Goal: Navigation & Orientation: Understand site structure

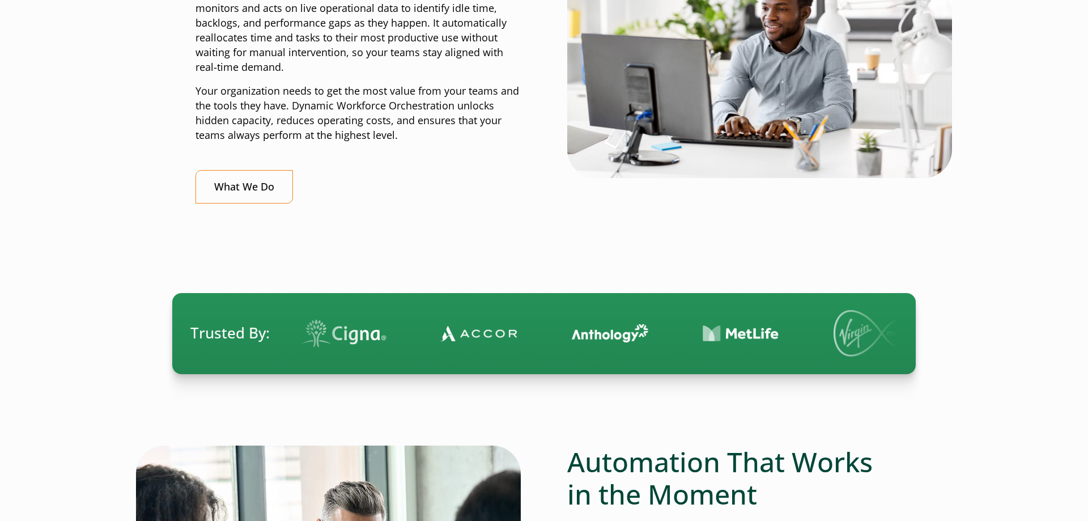
scroll to position [462, 0]
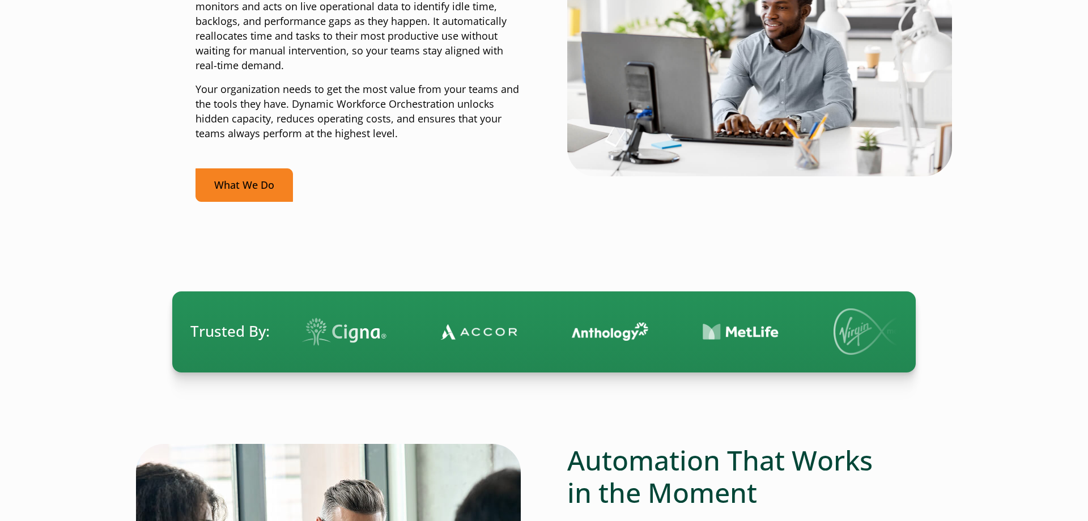
click at [246, 181] on link "What We Do" at bounding box center [244, 184] width 97 height 33
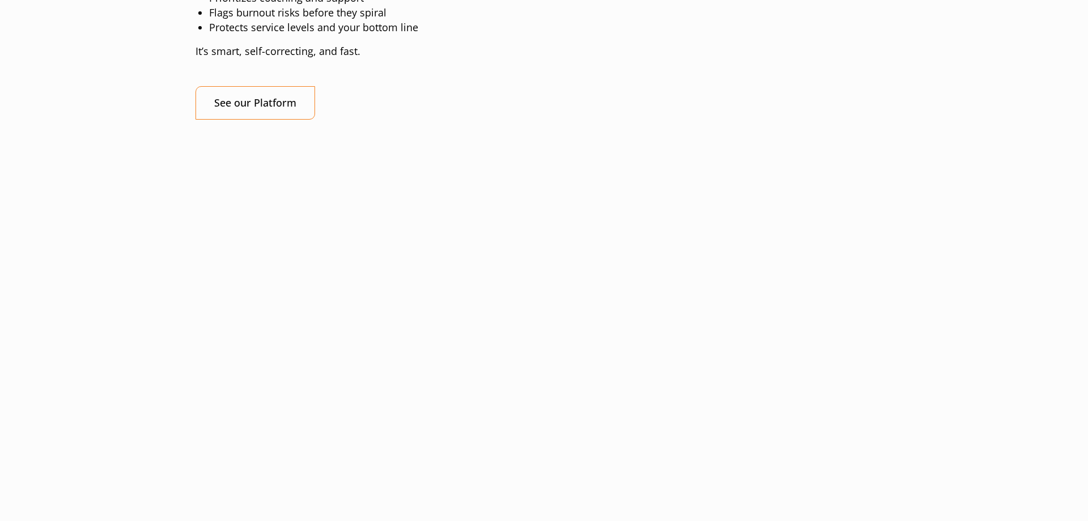
scroll to position [1387, 0]
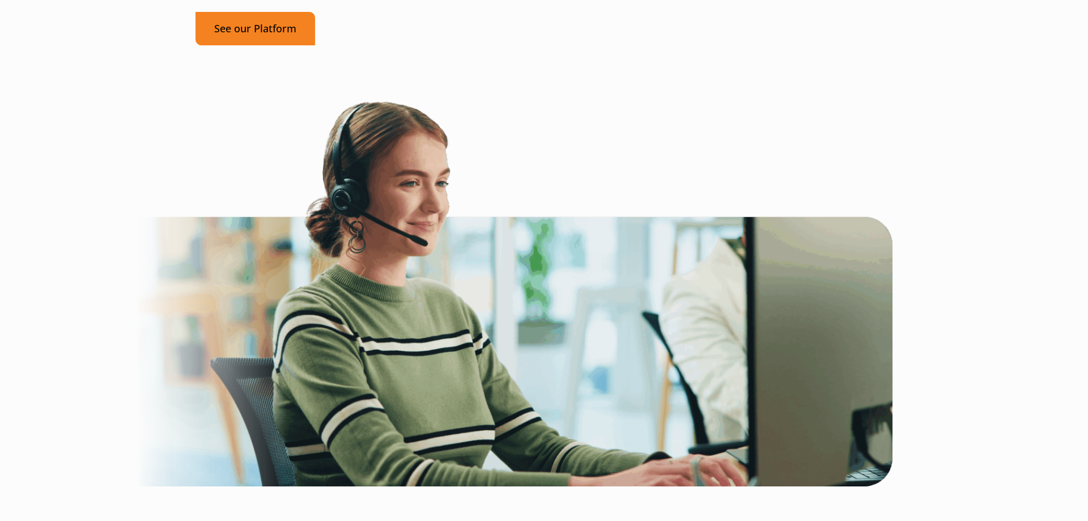
click at [258, 45] on link "See our Platform" at bounding box center [256, 28] width 120 height 33
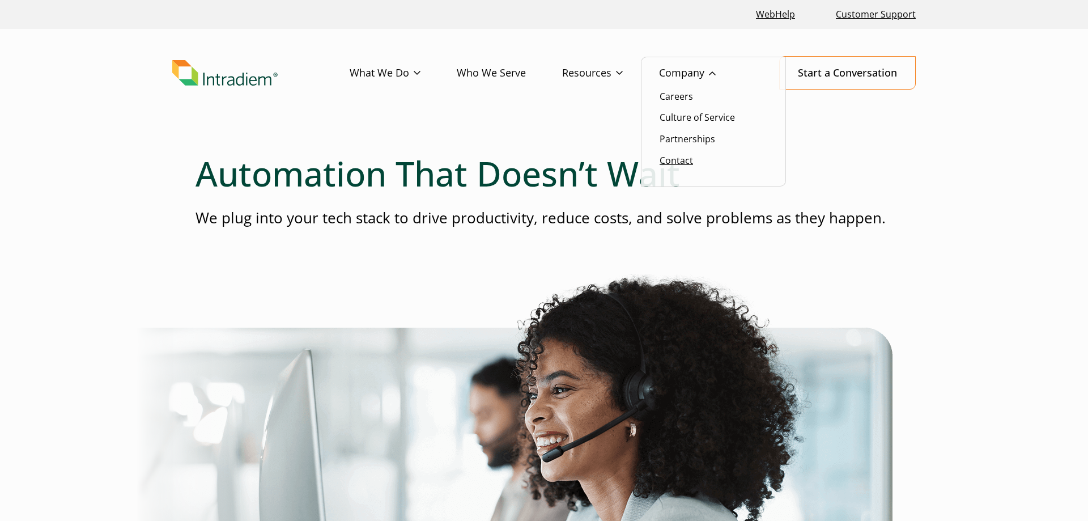
click at [682, 159] on link "Contact" at bounding box center [676, 160] width 33 height 12
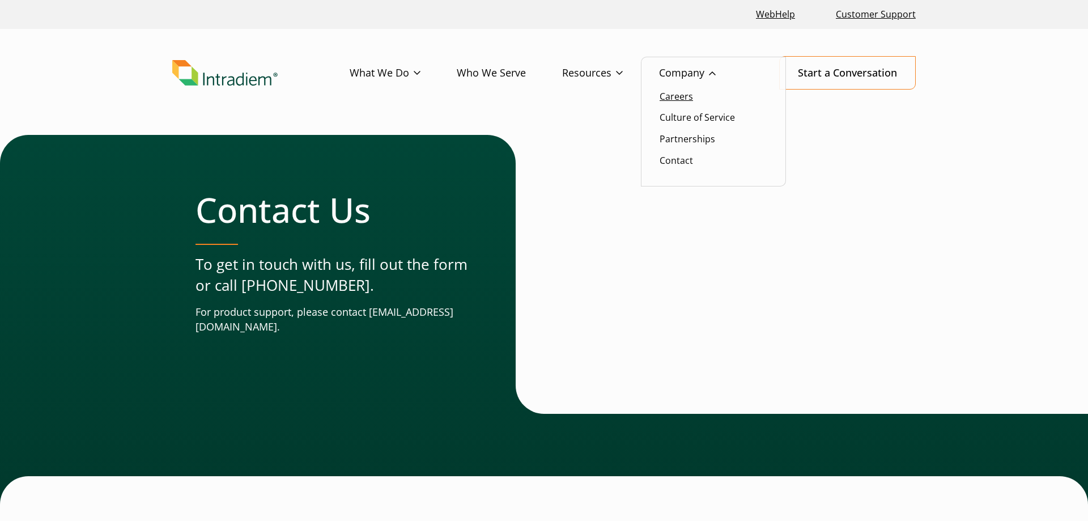
click at [686, 99] on link "Careers" at bounding box center [676, 96] width 33 height 12
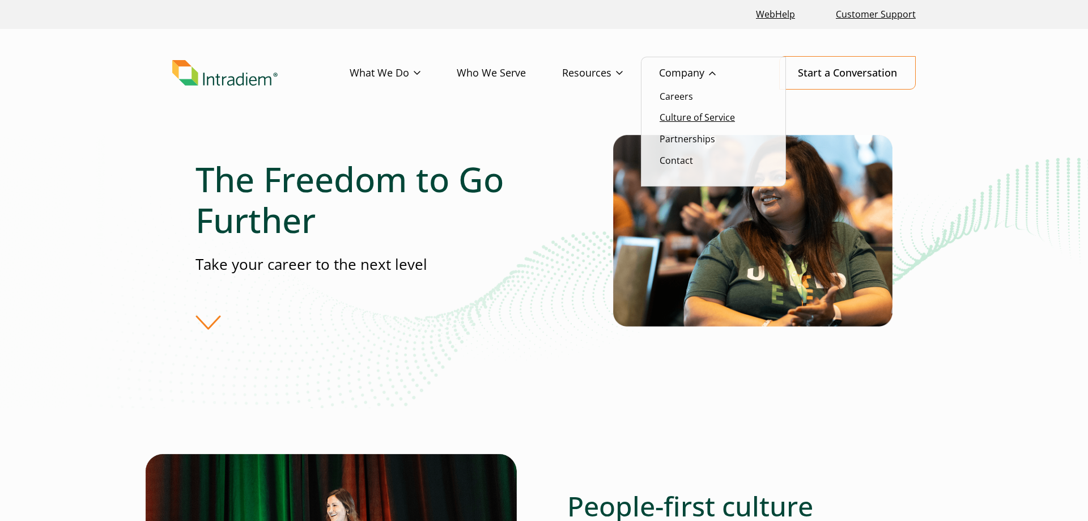
click at [684, 122] on link "Culture of Service" at bounding box center [697, 117] width 75 height 12
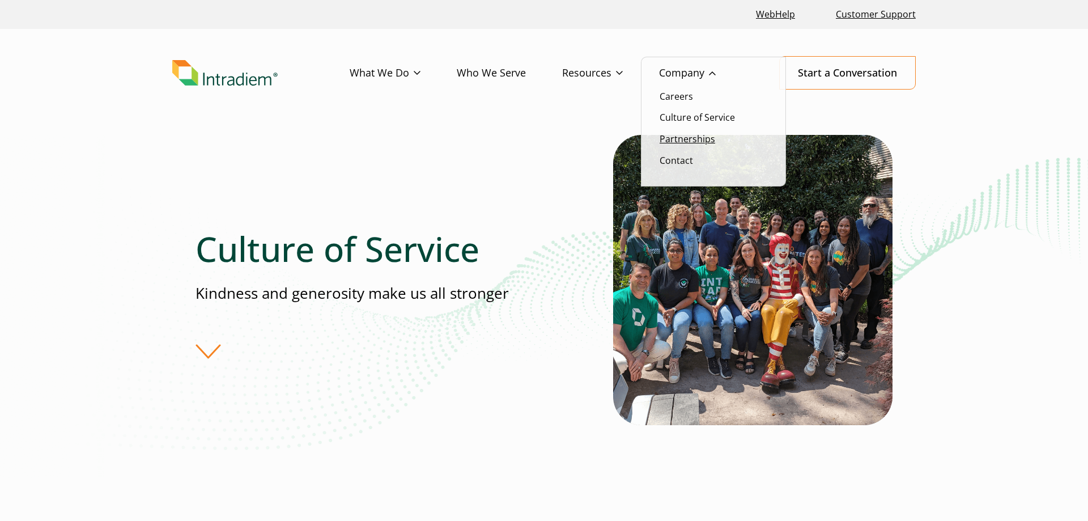
click at [699, 142] on link "Partnerships" at bounding box center [688, 139] width 56 height 12
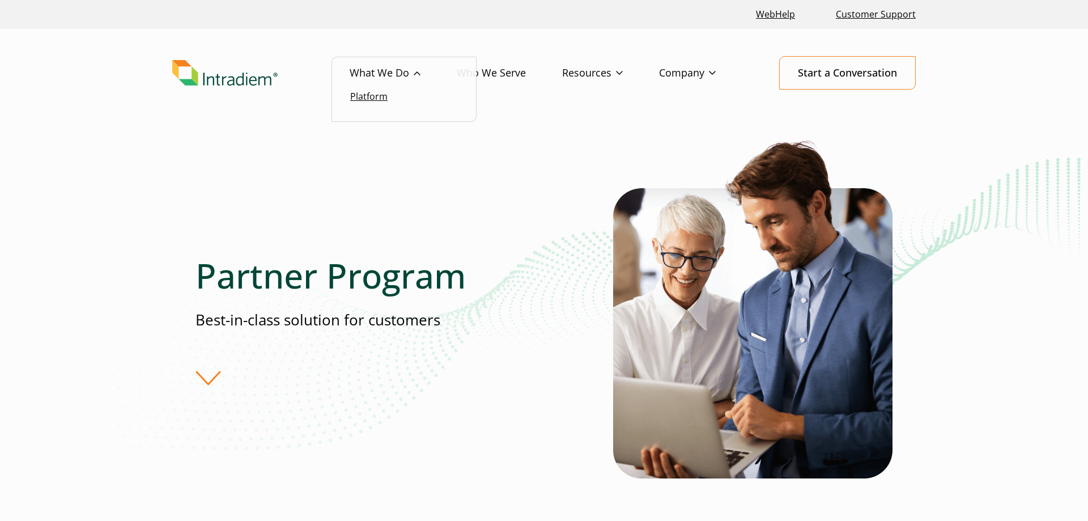
click at [371, 100] on link "Platform" at bounding box center [368, 96] width 37 height 12
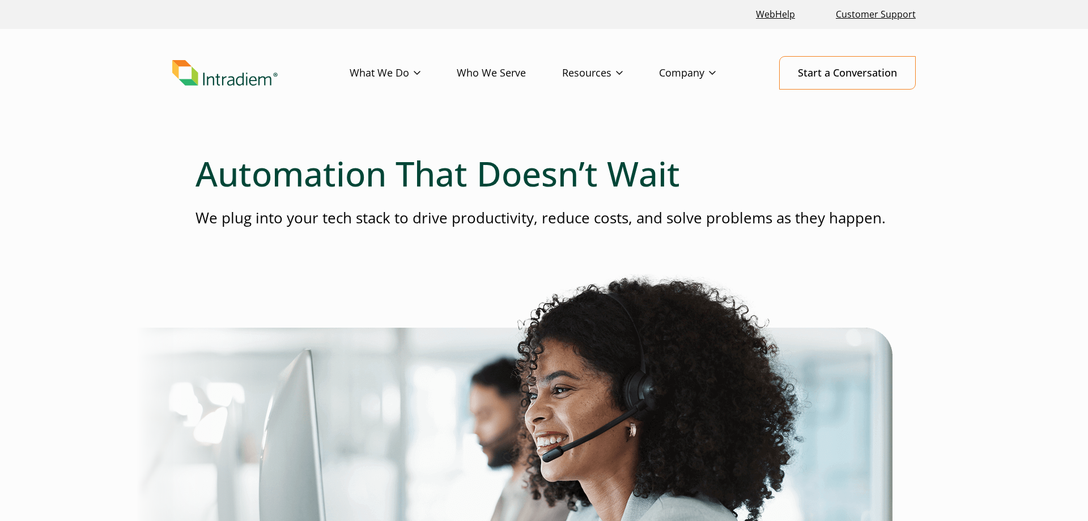
click at [507, 73] on link "Who We Serve" at bounding box center [509, 73] width 105 height 33
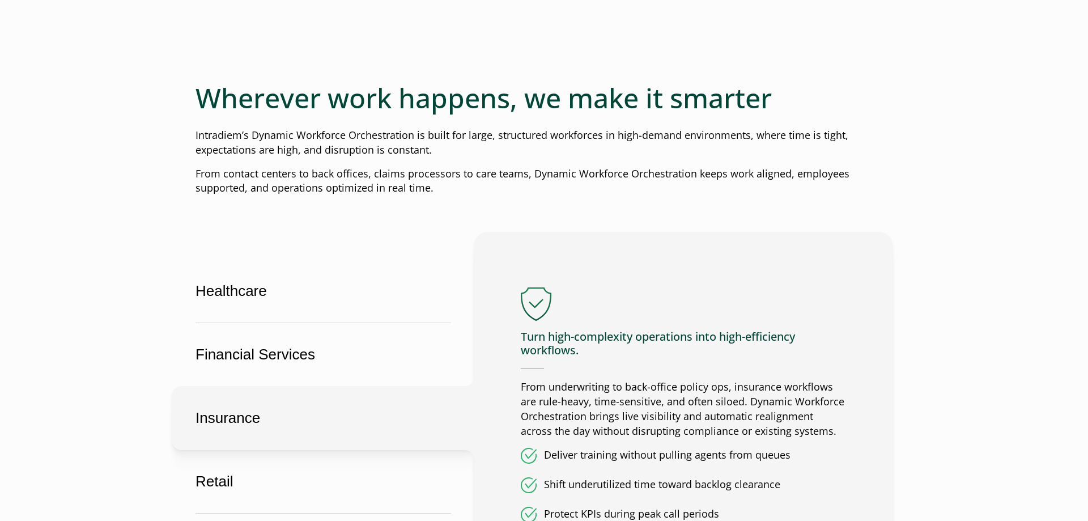
scroll to position [462, 0]
